Goal: Task Accomplishment & Management: Use online tool/utility

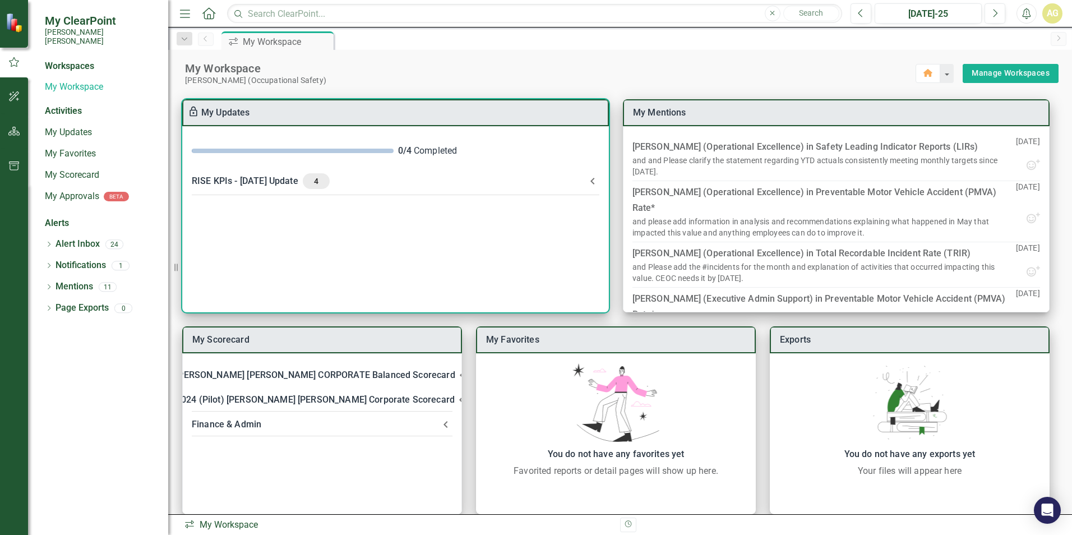
click at [227, 184] on div "RISE KPIs - [DATE] Update 4" at bounding box center [389, 181] width 394 height 16
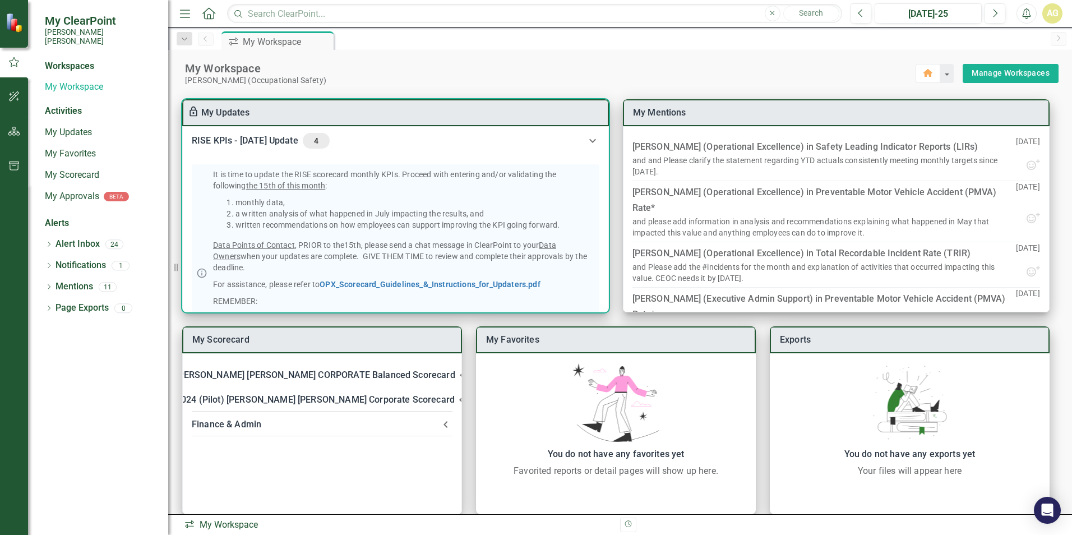
scroll to position [266, 0]
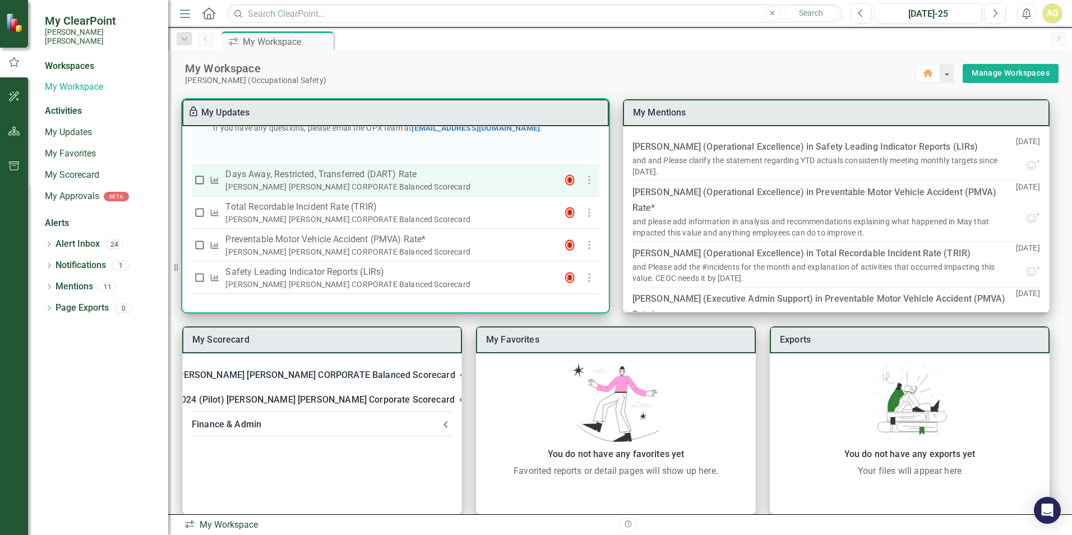
click at [365, 175] on p "Days Away, Restricted, Transferred (DART) Rate" at bounding box center [387, 174] width 325 height 13
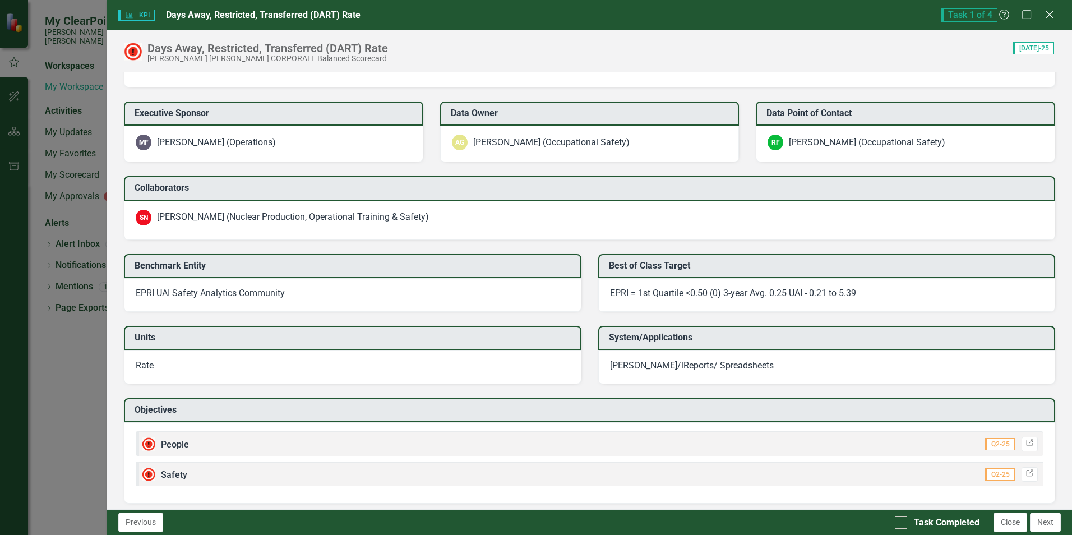
scroll to position [1041, 0]
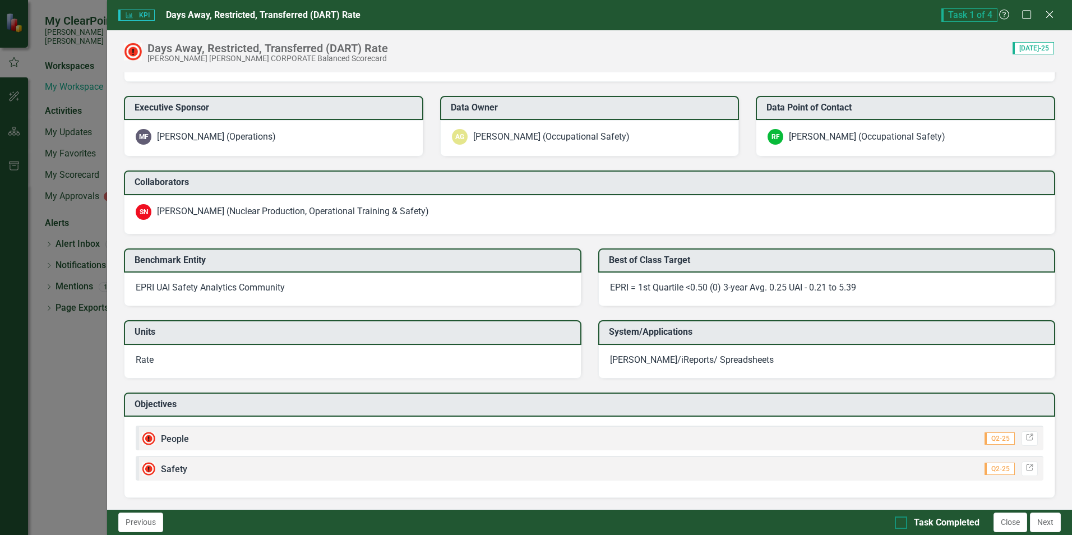
click at [904, 521] on div at bounding box center [901, 522] width 12 height 12
click at [902, 521] on input "Task Completed" at bounding box center [898, 519] width 7 height 7
checkbox input "true"
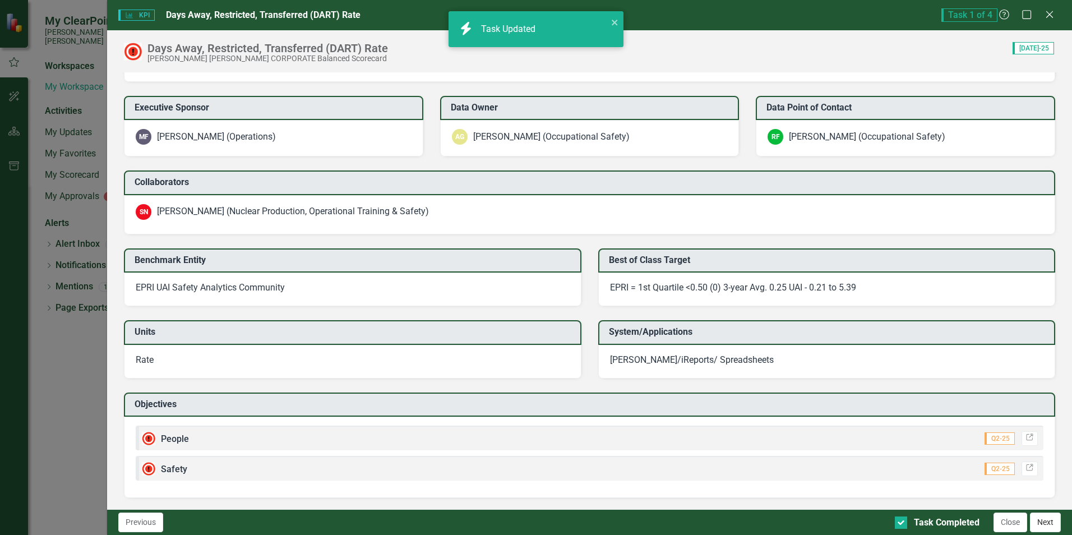
click at [1043, 524] on button "Next" at bounding box center [1045, 522] width 31 height 20
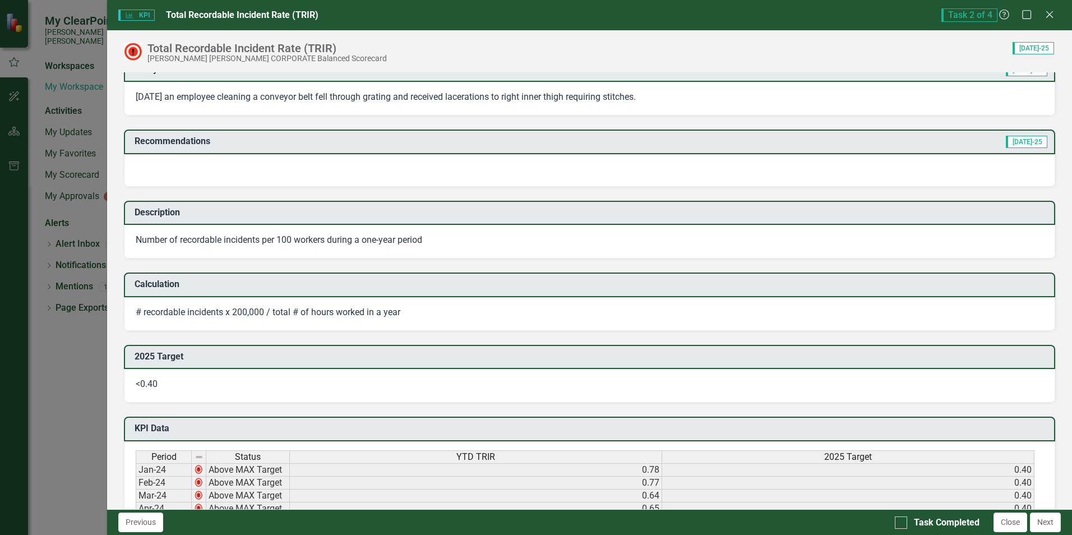
scroll to position [224, 0]
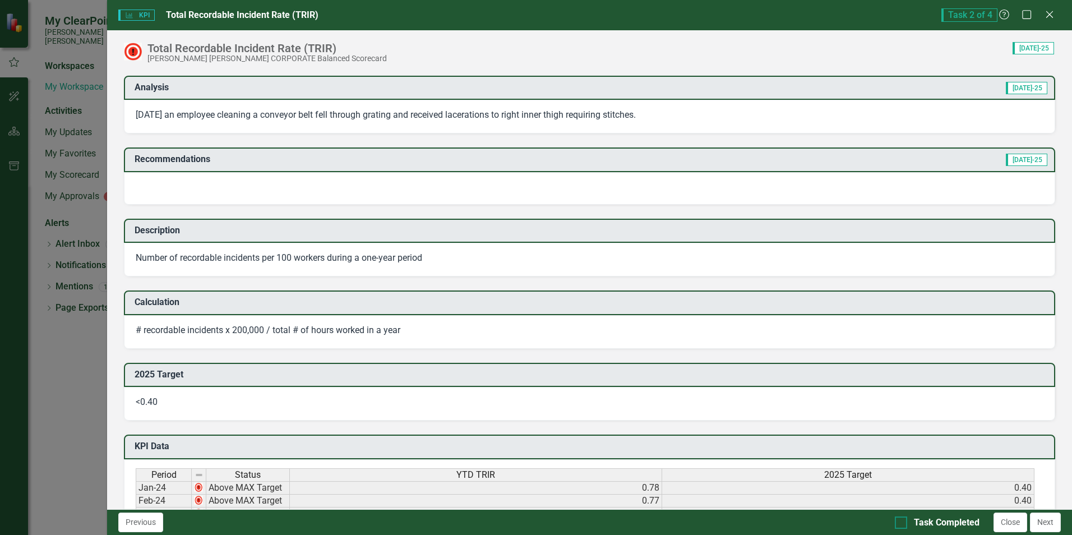
click at [899, 519] on input "Task Completed" at bounding box center [898, 519] width 7 height 7
checkbox input "true"
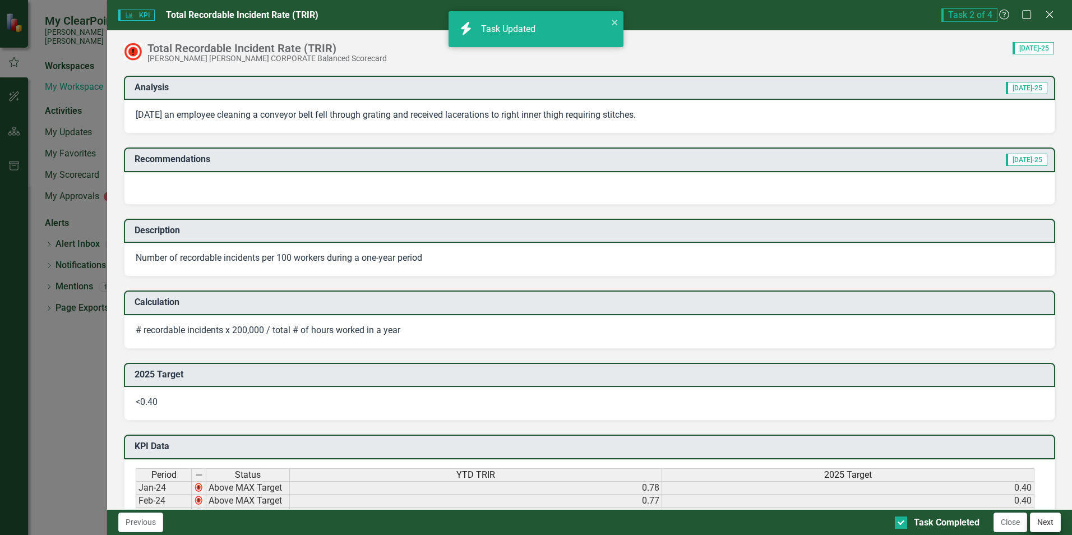
checkbox input "true"
click at [1047, 519] on button "Next" at bounding box center [1045, 522] width 31 height 20
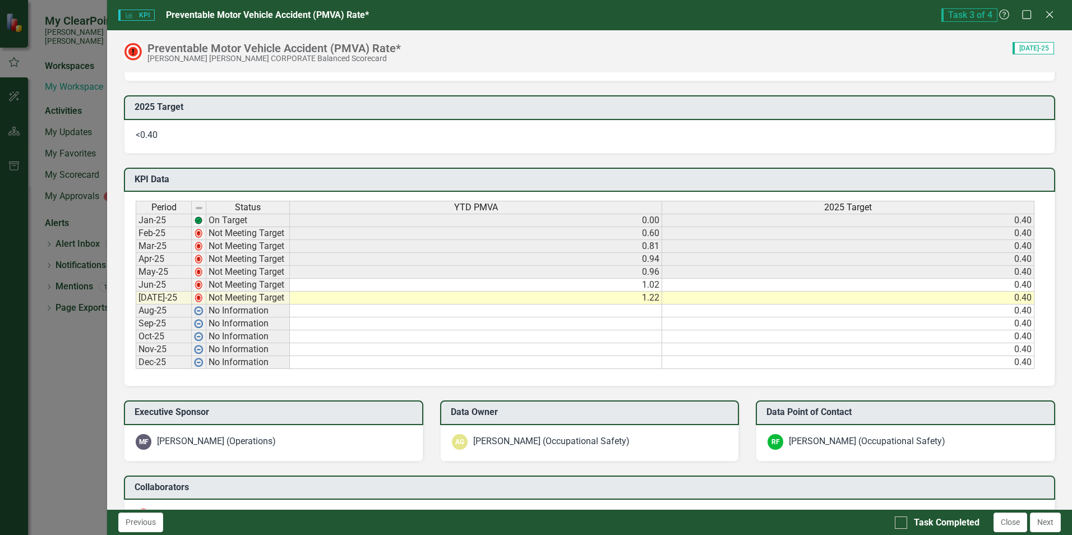
scroll to position [729, 0]
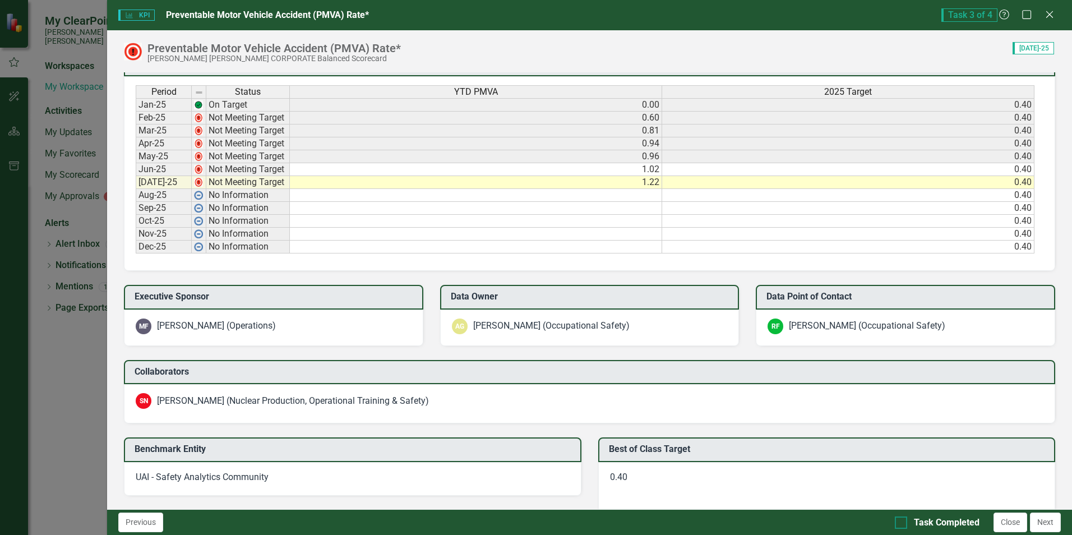
click at [902, 520] on input "Task Completed" at bounding box center [898, 519] width 7 height 7
checkbox input "true"
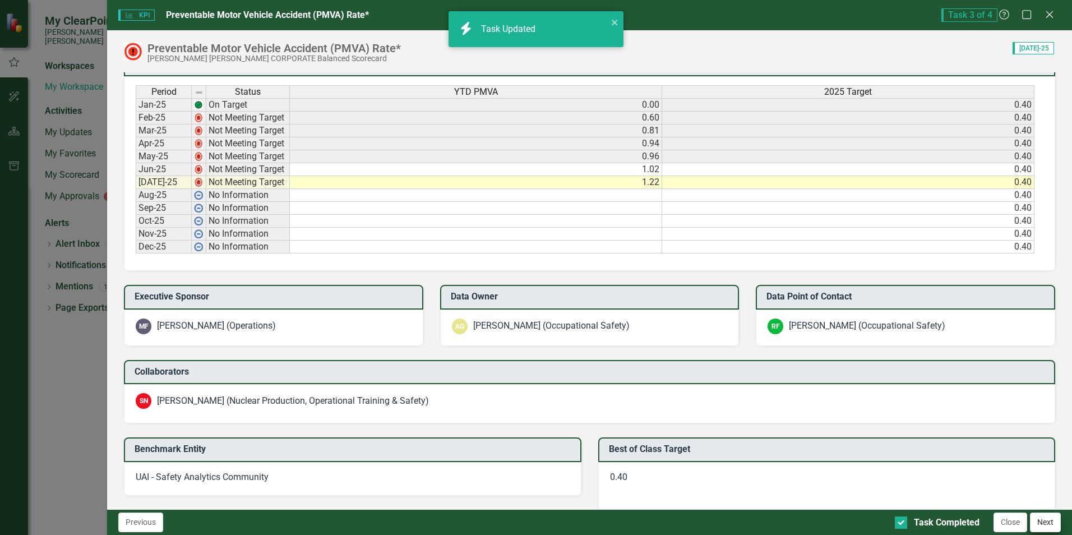
checkbox input "true"
click at [1045, 525] on button "Next" at bounding box center [1045, 522] width 31 height 20
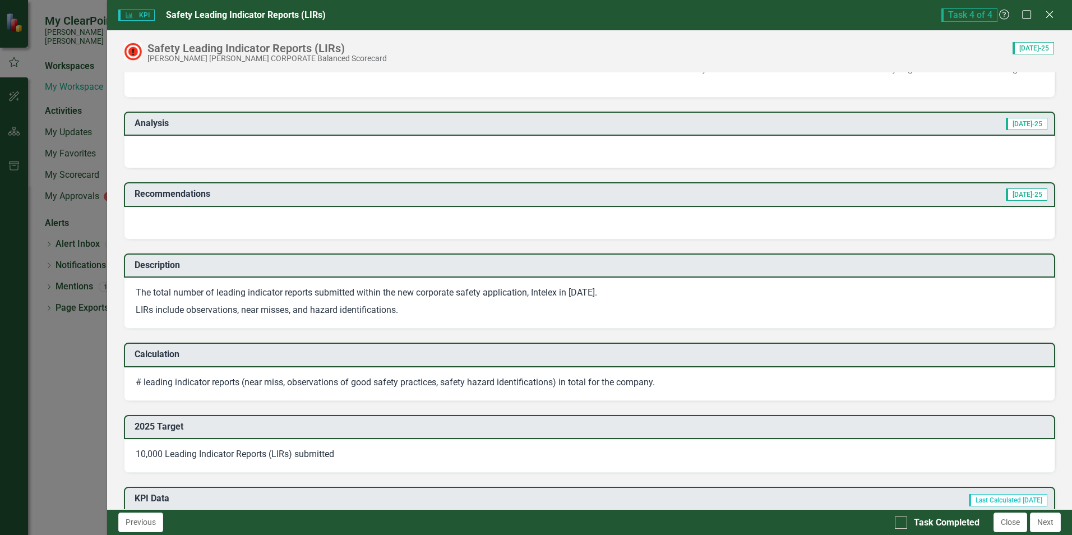
scroll to position [224, 0]
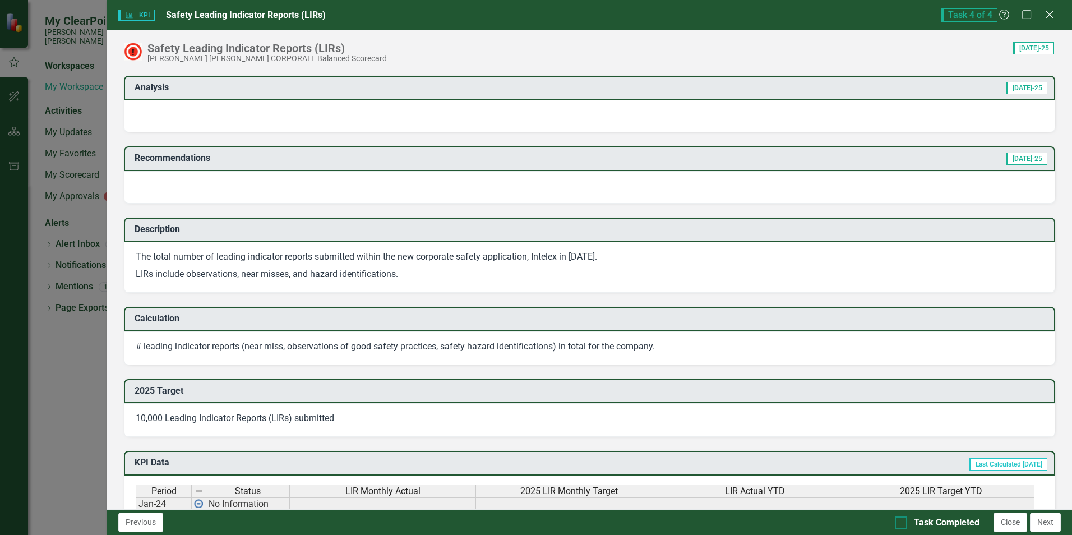
click at [904, 521] on div at bounding box center [901, 522] width 12 height 12
click at [902, 521] on input "Task Completed" at bounding box center [898, 519] width 7 height 7
checkbox input "true"
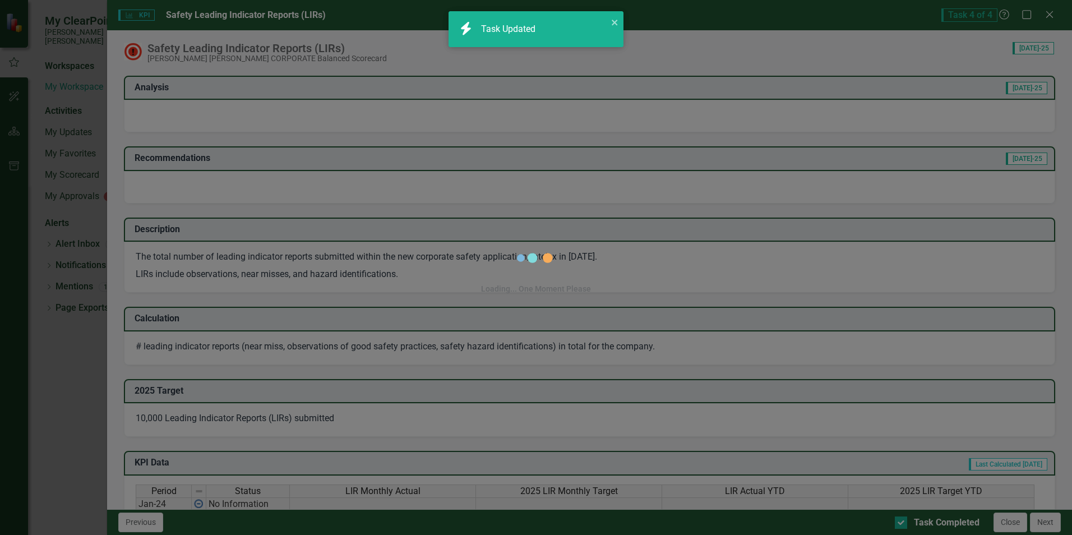
checkbox input "true"
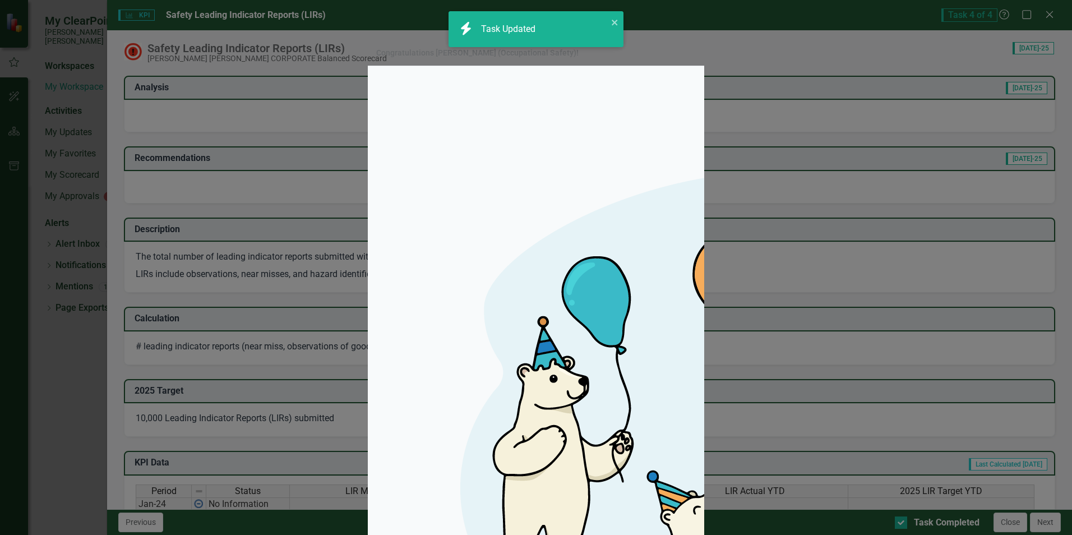
click at [1048, 525] on div "Congratulations [PERSON_NAME] (Occupational Safety)! The workflow RISE KPIs - […" at bounding box center [536, 267] width 1072 height 535
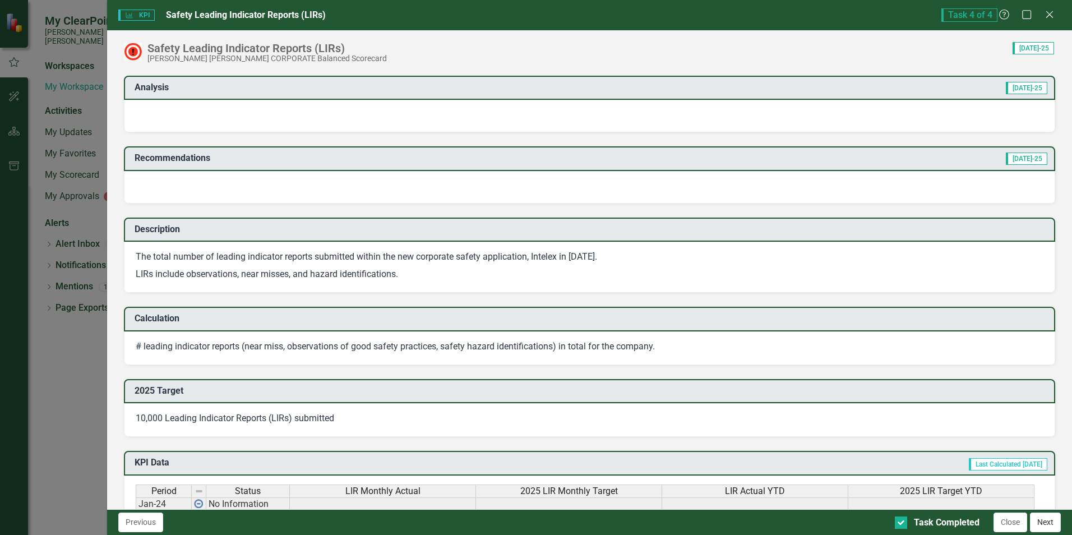
click at [1053, 529] on button "Next" at bounding box center [1045, 522] width 31 height 20
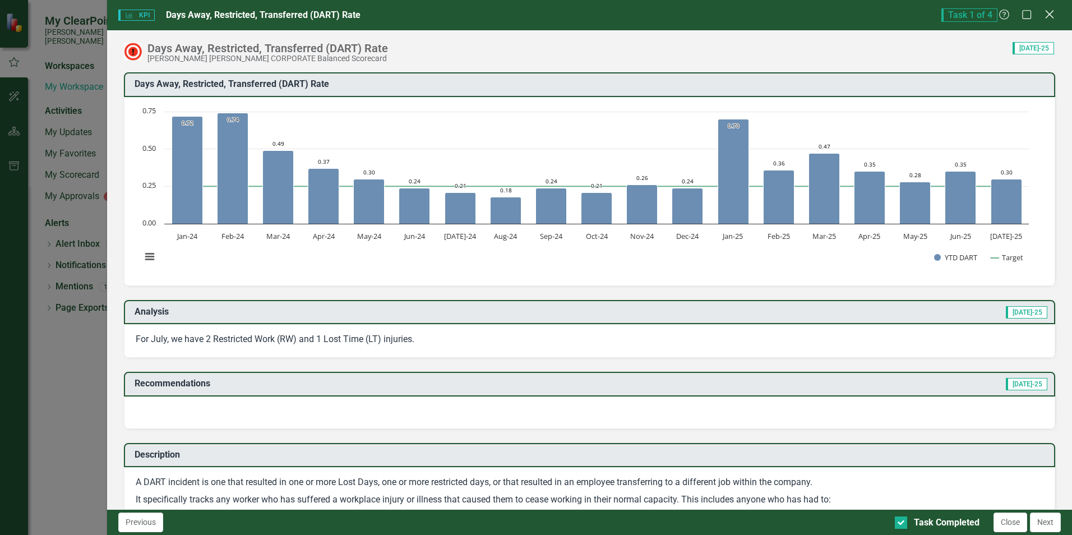
click at [1051, 17] on icon "Close" at bounding box center [1049, 14] width 14 height 11
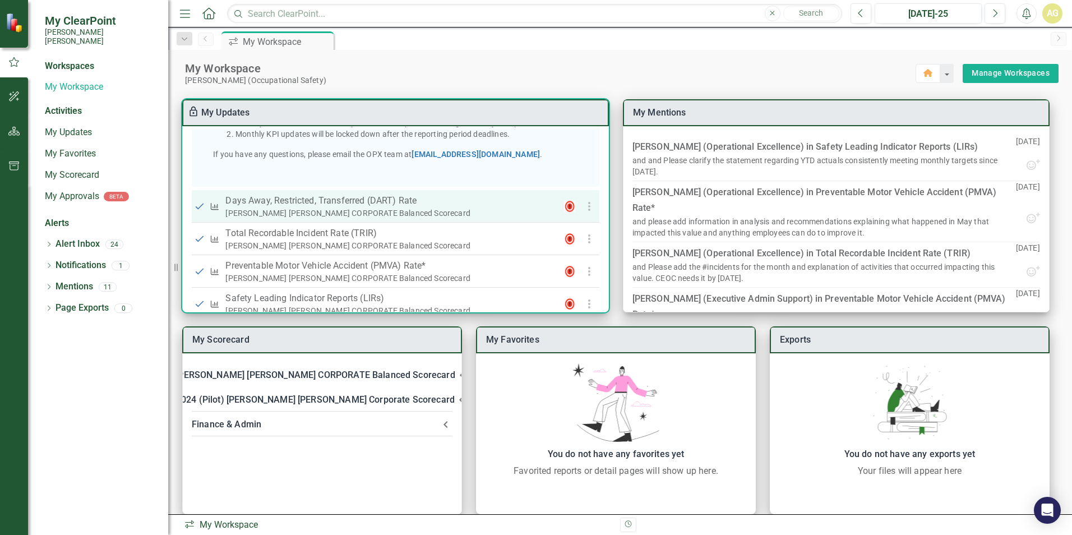
scroll to position [266, 0]
